Goal: Check status: Check status

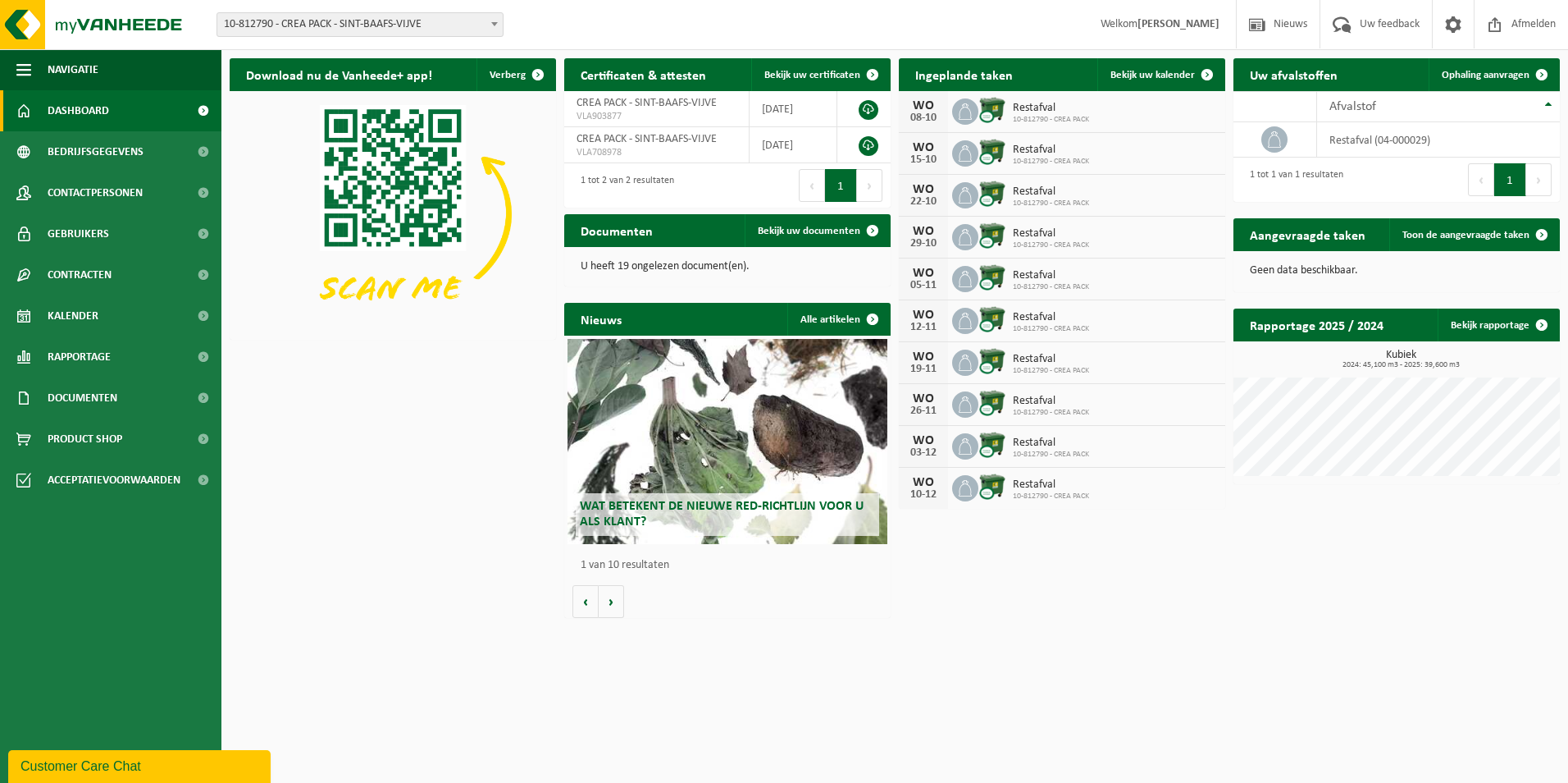
click at [360, 25] on span "10-812790 - CREA PACK - SINT-BAAFS-VIJVE" at bounding box center [360, 24] width 285 height 23
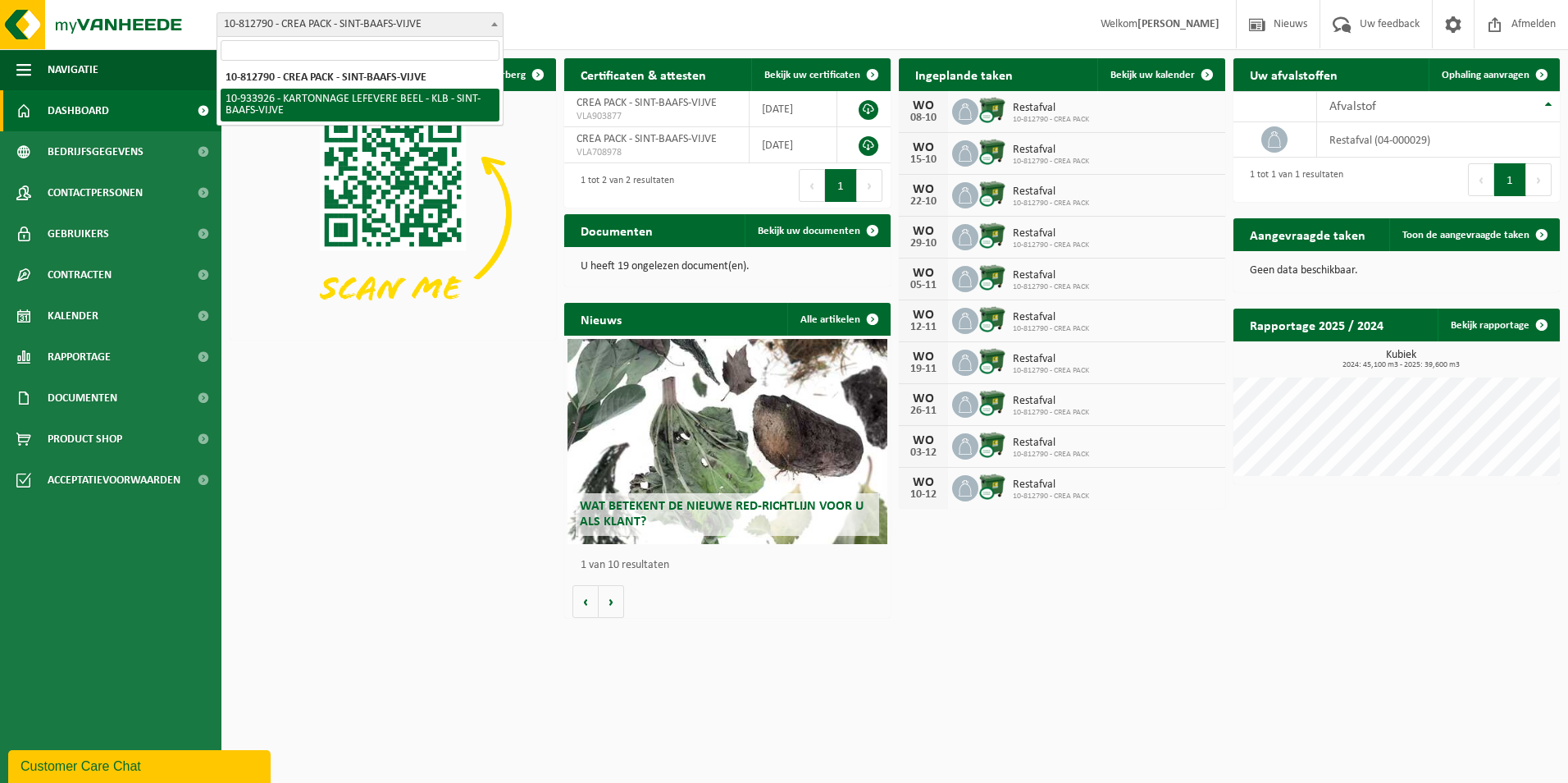
select select "136721"
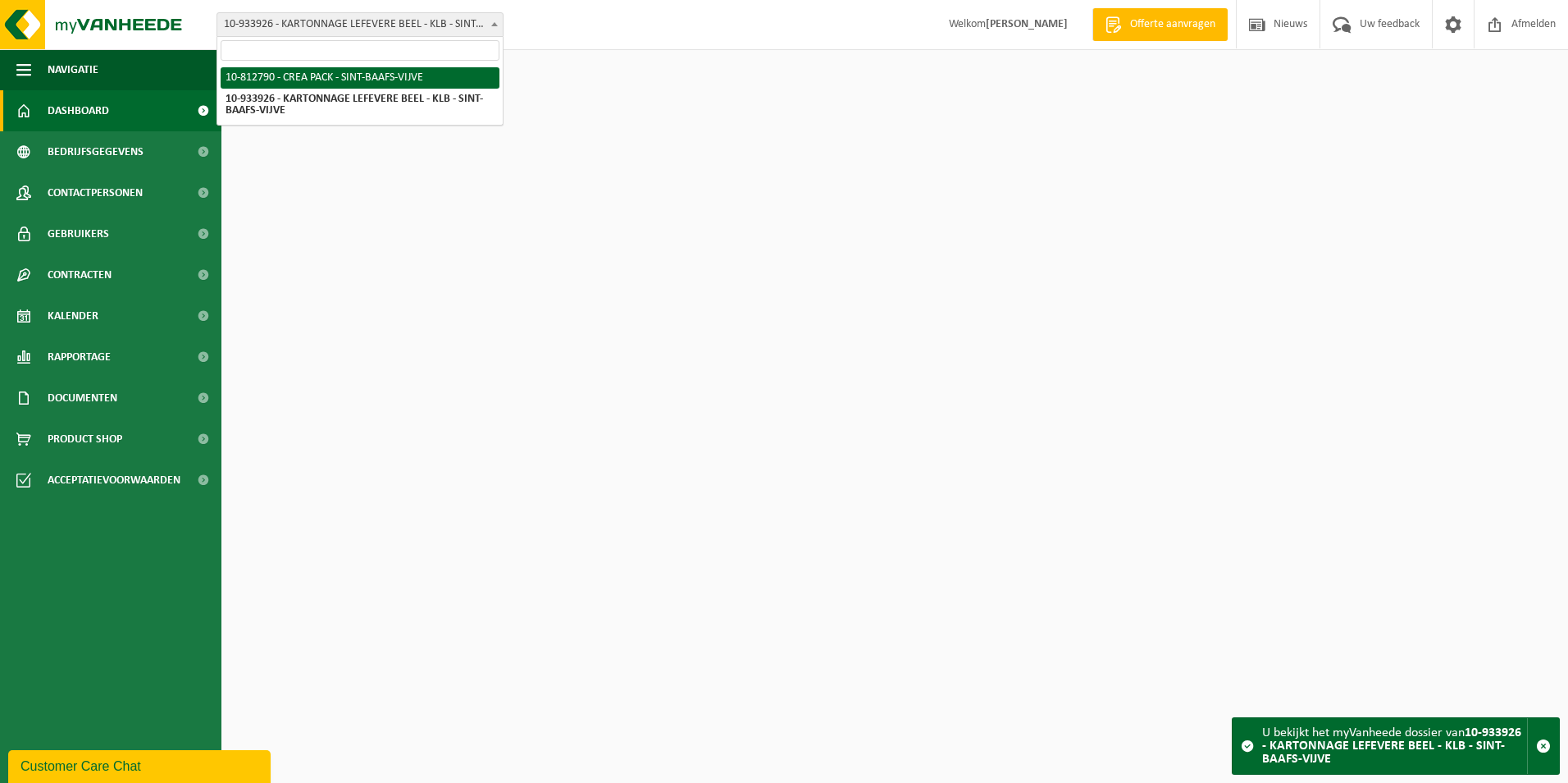
select select "129953"
